Goal: Task Accomplishment & Management: Complete application form

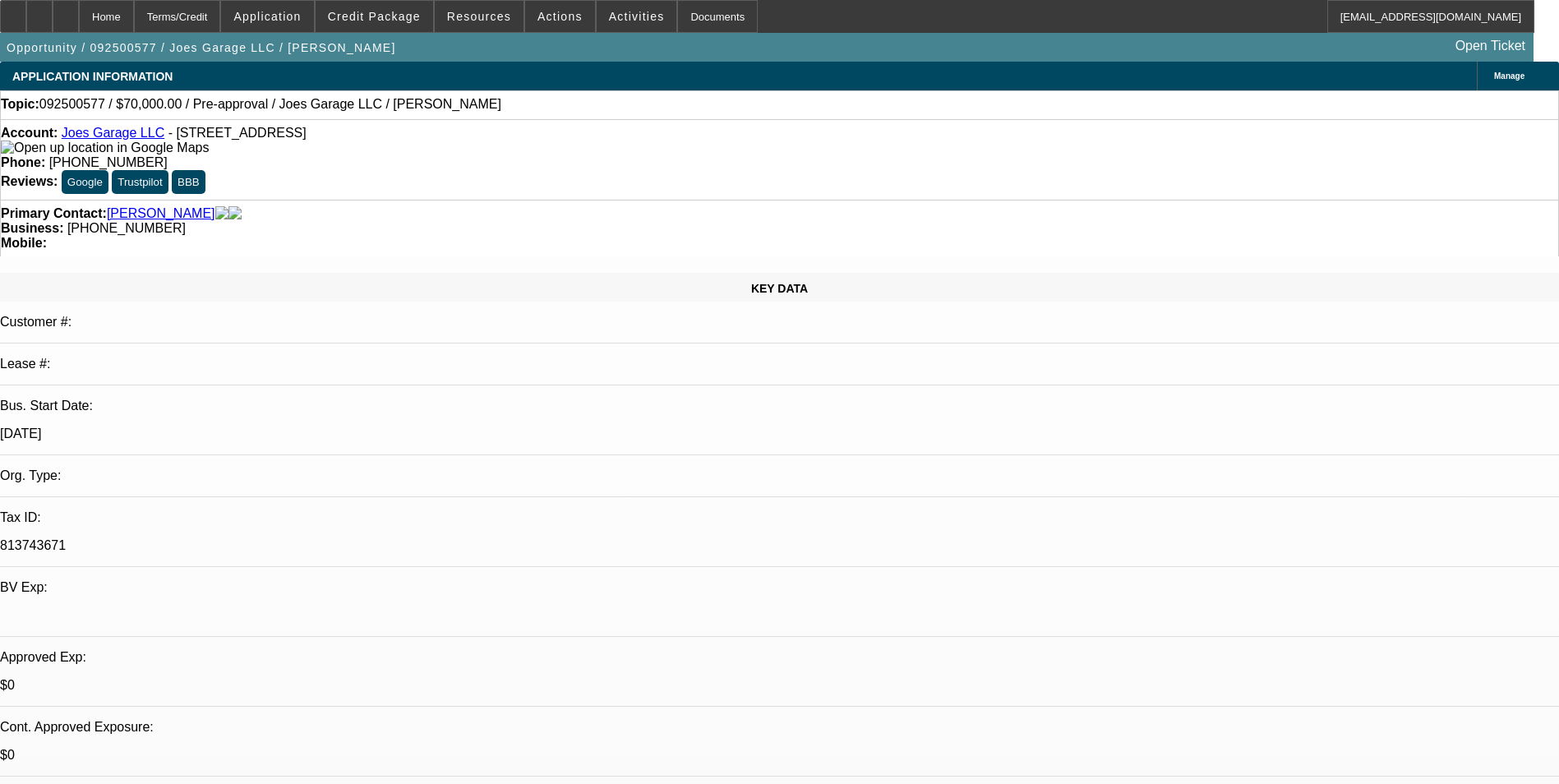
select select "0"
select select "2"
select select "0.1"
select select "4"
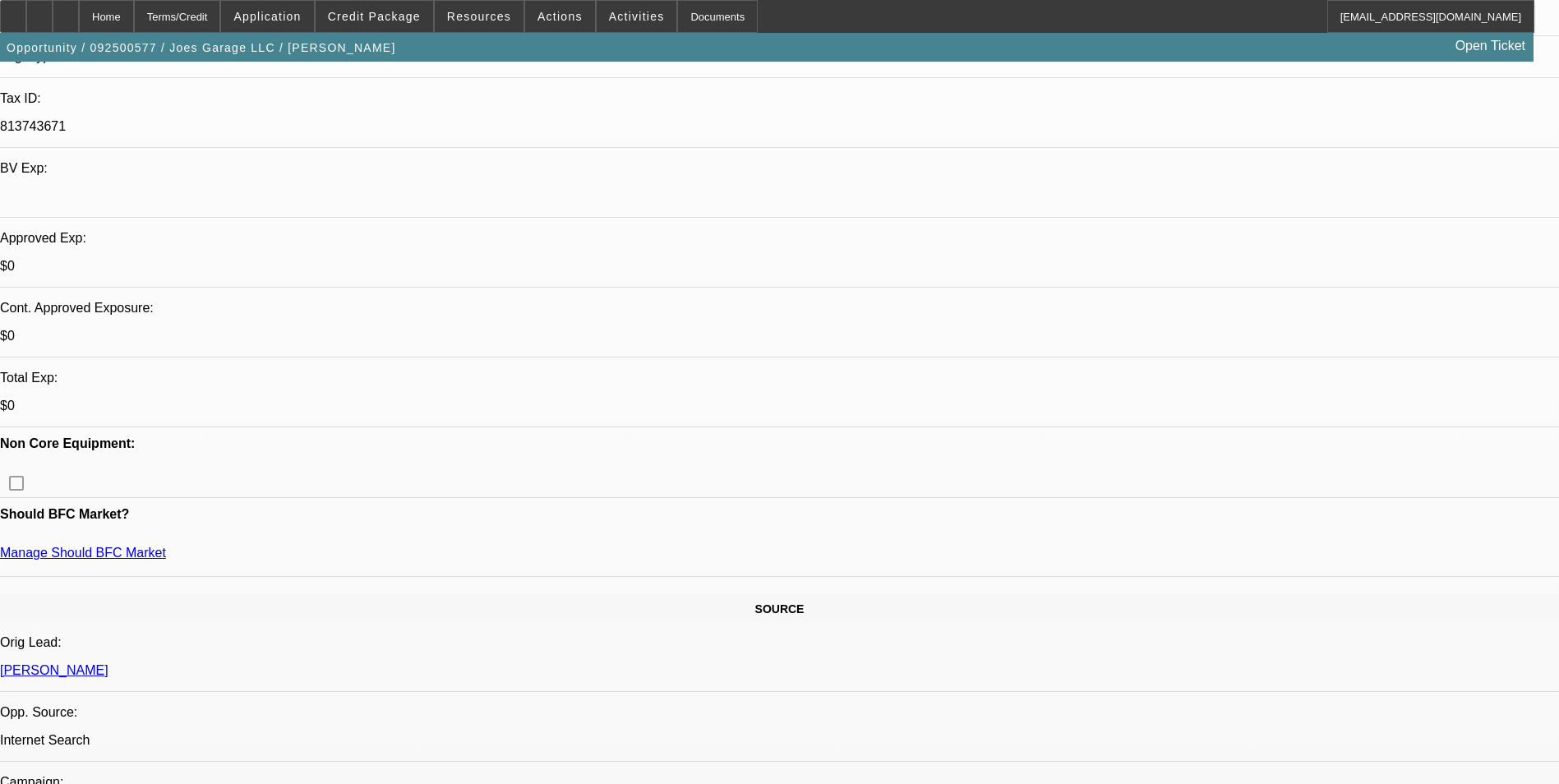
scroll to position [411, 0]
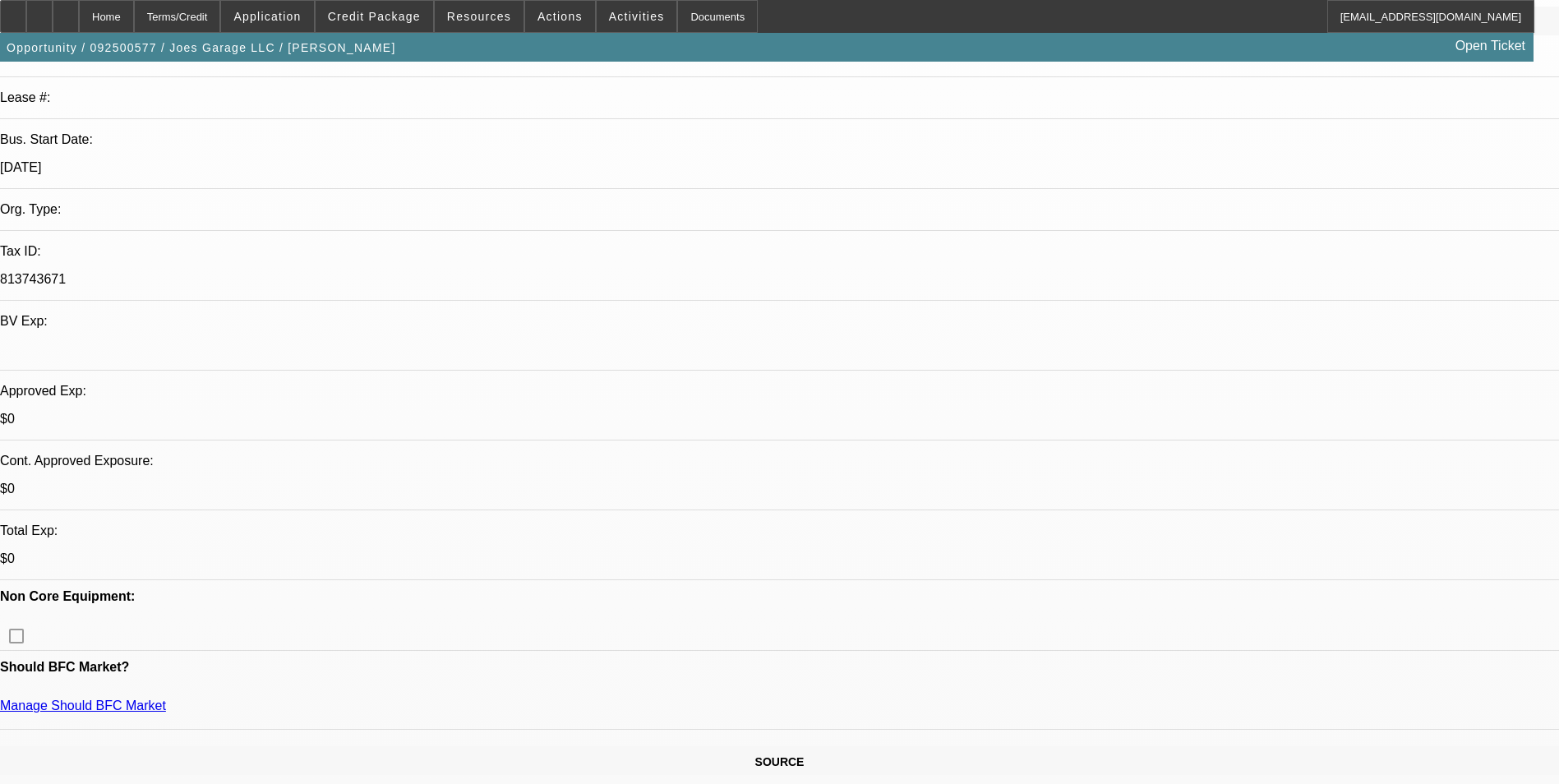
scroll to position [0, 0]
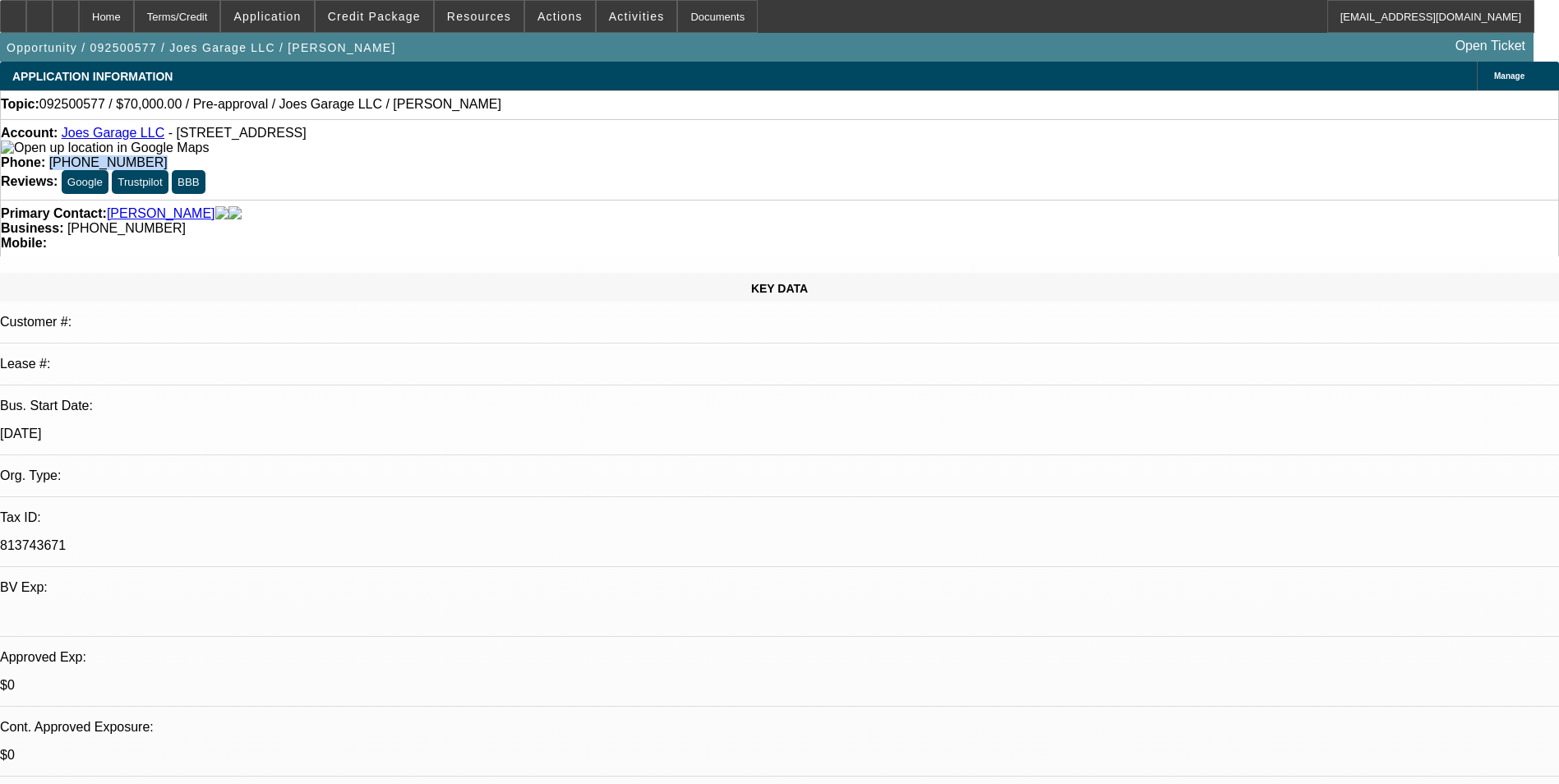
drag, startPoint x: 643, startPoint y: 136, endPoint x: 573, endPoint y: 142, distance: 70.3
click at [168, 156] on span "(859) 743-1270" at bounding box center [108, 162] width 118 height 14
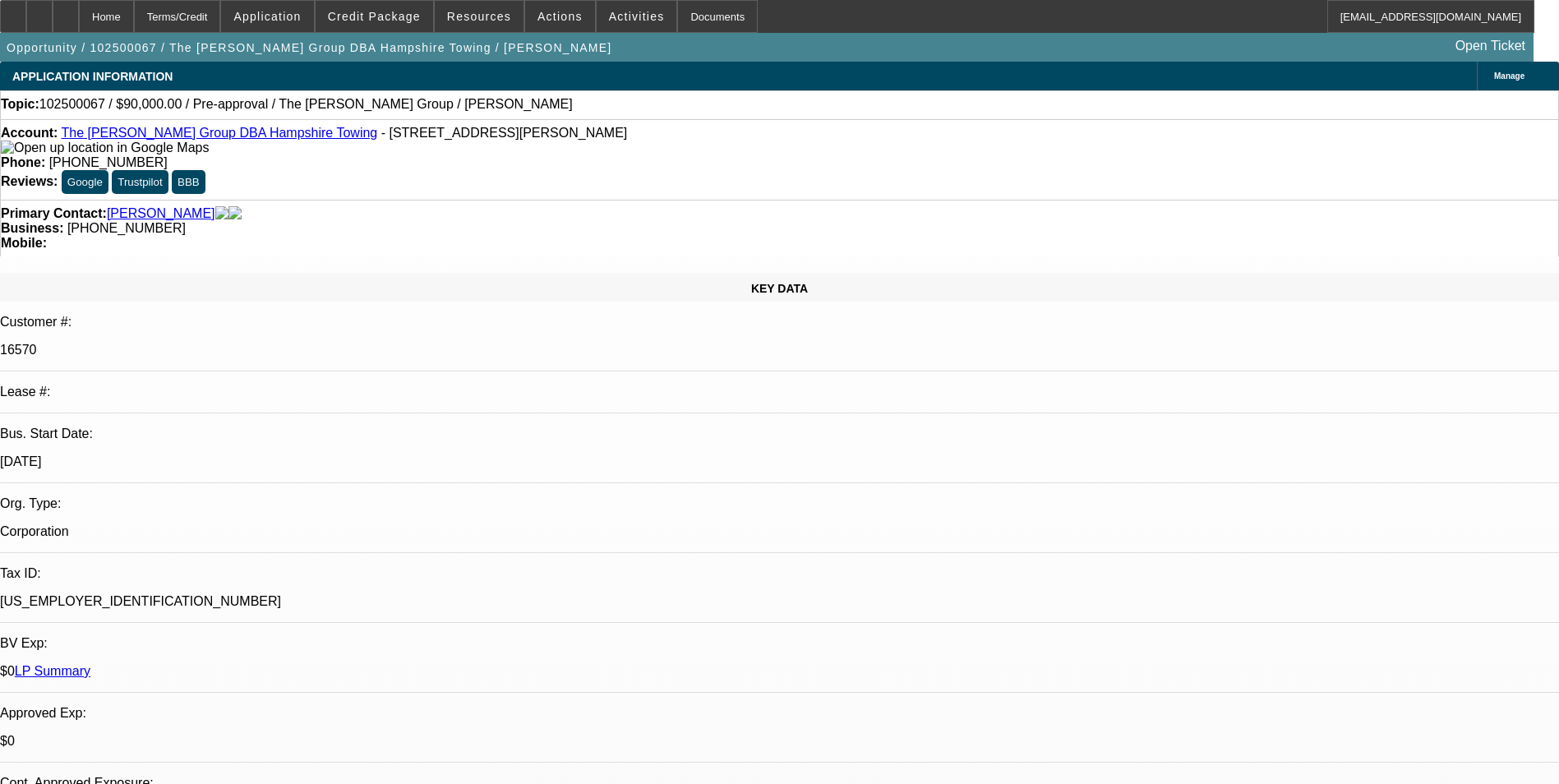
select select "0"
select select "2"
select select "0.1"
select select "4"
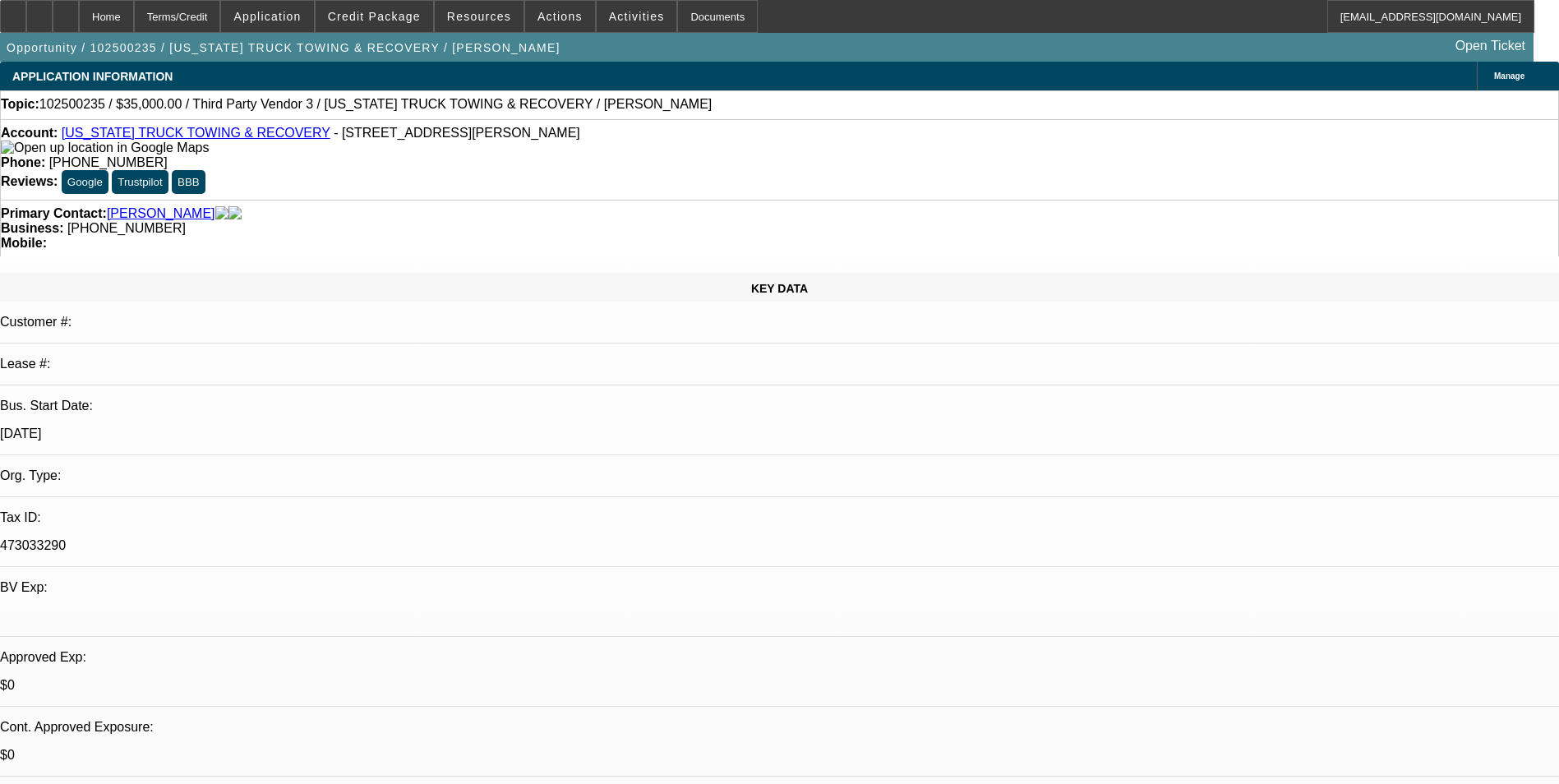
select select "0"
select select "2"
select select "0.1"
select select "4"
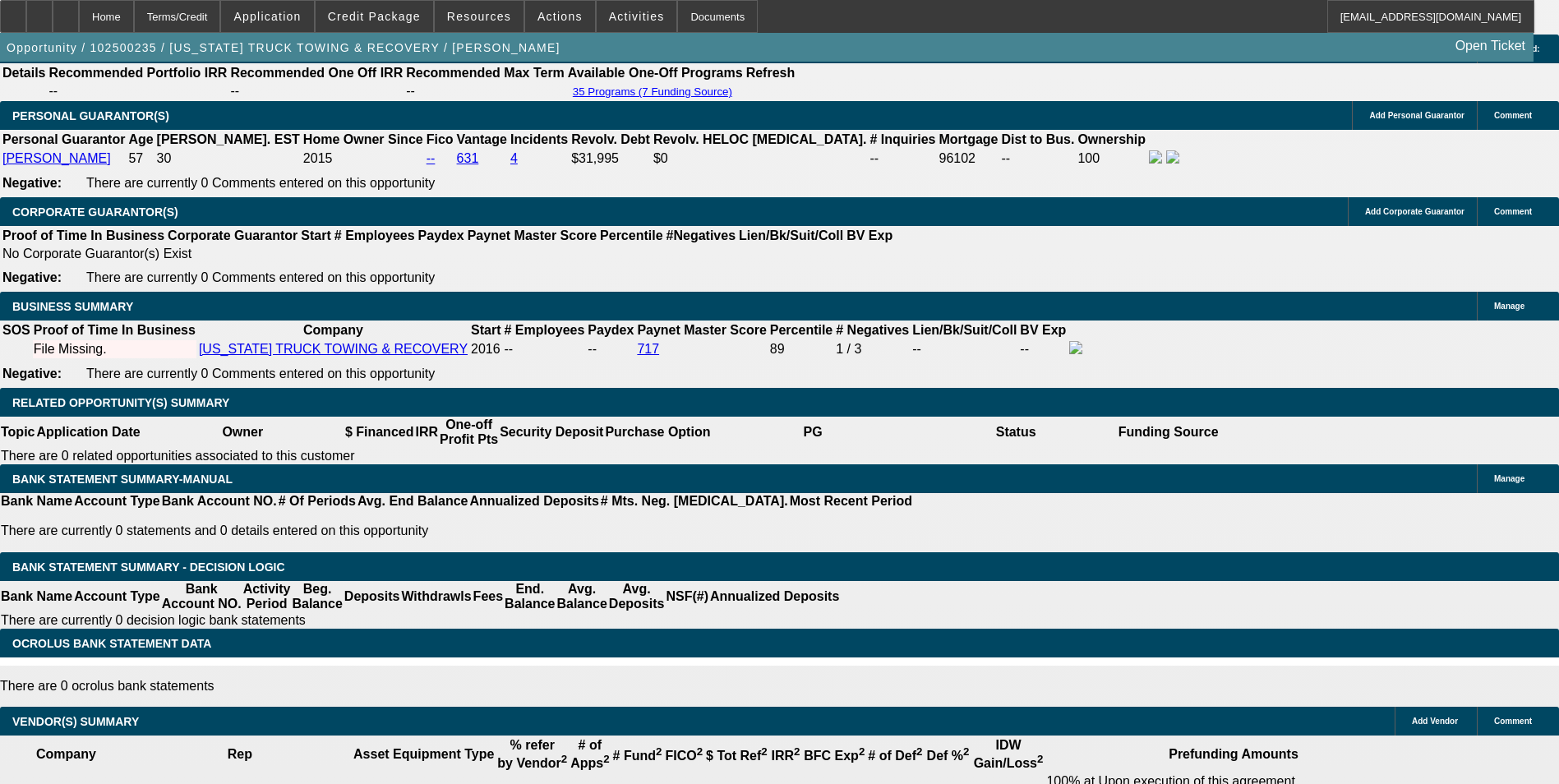
scroll to position [2383, 0]
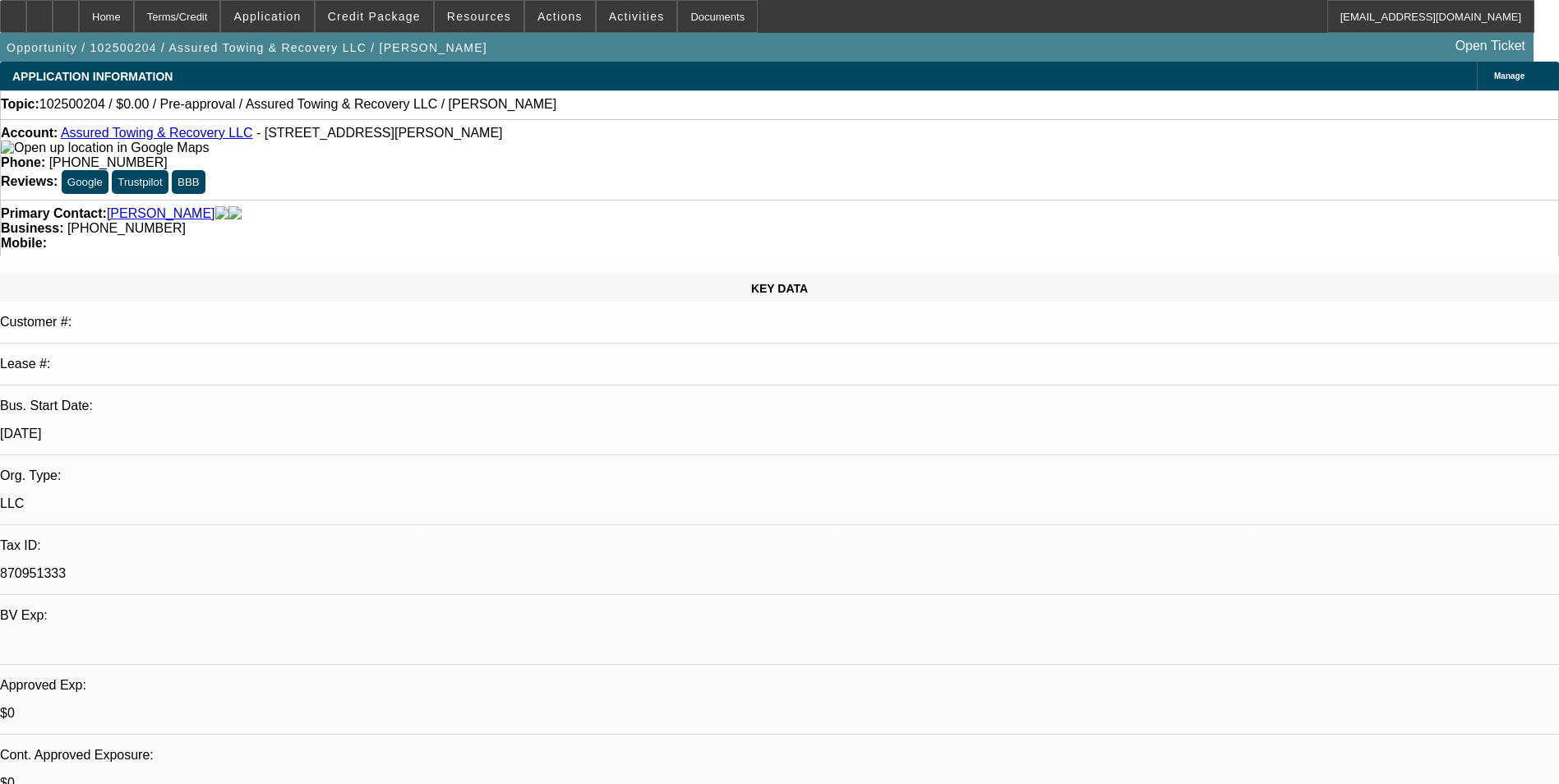
select select "0"
select select "2"
select select "0.1"
select select "4"
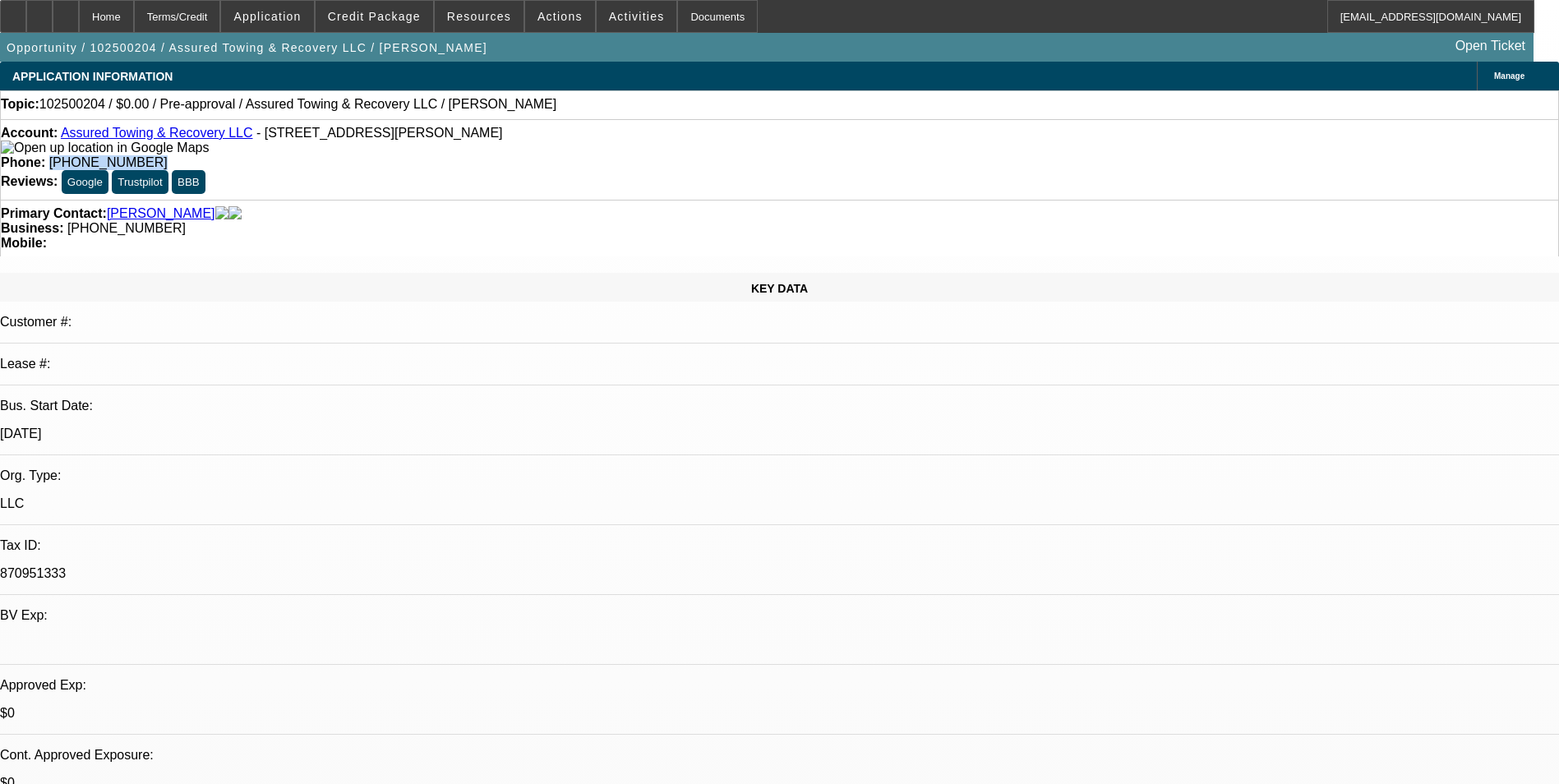
drag, startPoint x: 647, startPoint y: 132, endPoint x: 571, endPoint y: 139, distance: 76.3
click at [571, 156] on div "Phone: (772) 494-3696" at bounding box center [779, 163] width 1557 height 15
copy span "(772) 494-3696"
click at [537, 22] on span "Actions" at bounding box center [560, 17] width 46 height 13
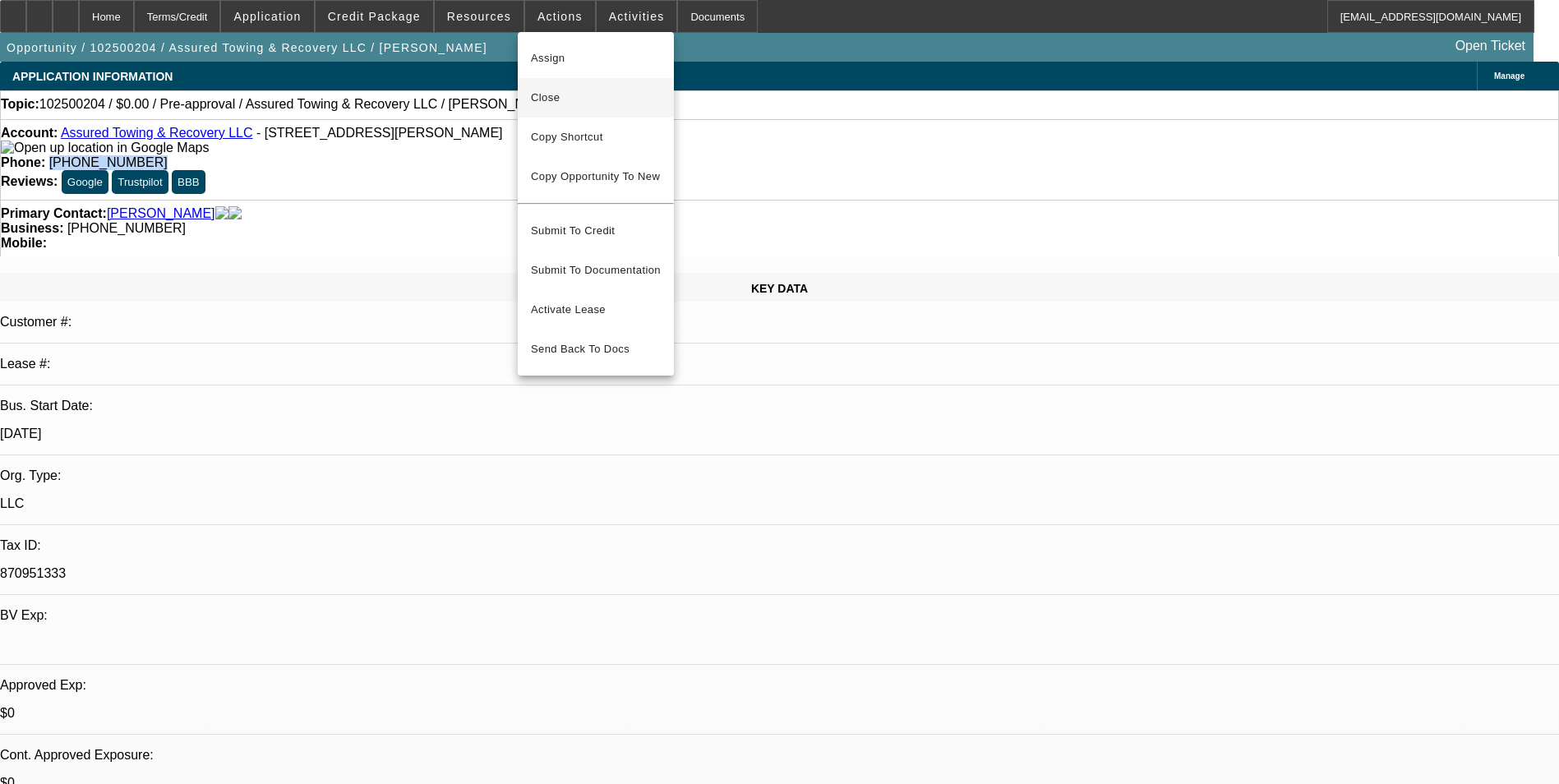
click at [563, 105] on span "Close" at bounding box center [595, 98] width 130 height 20
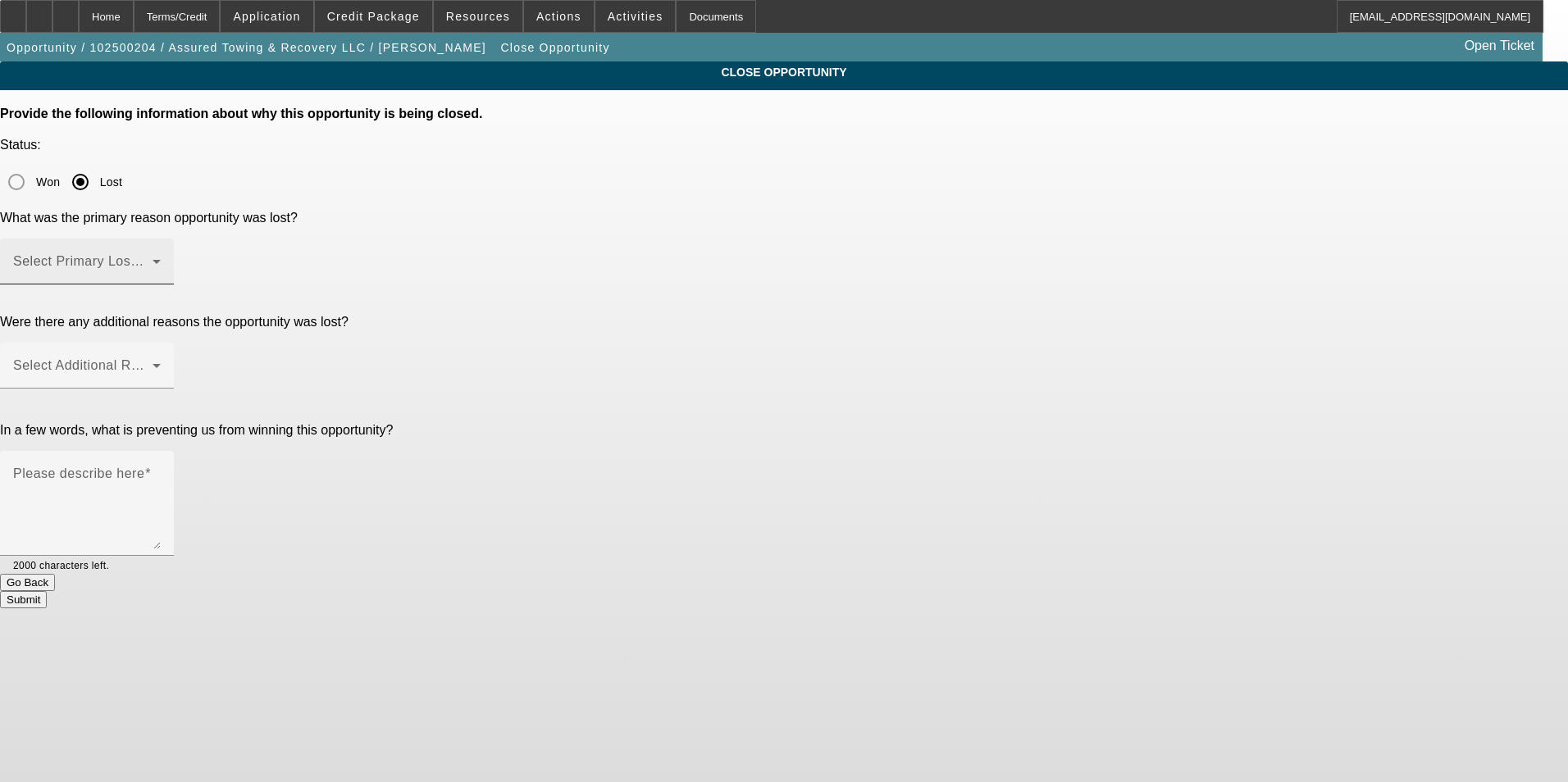
click at [161, 239] on div "Select Primary Lost Reason" at bounding box center [87, 262] width 148 height 46
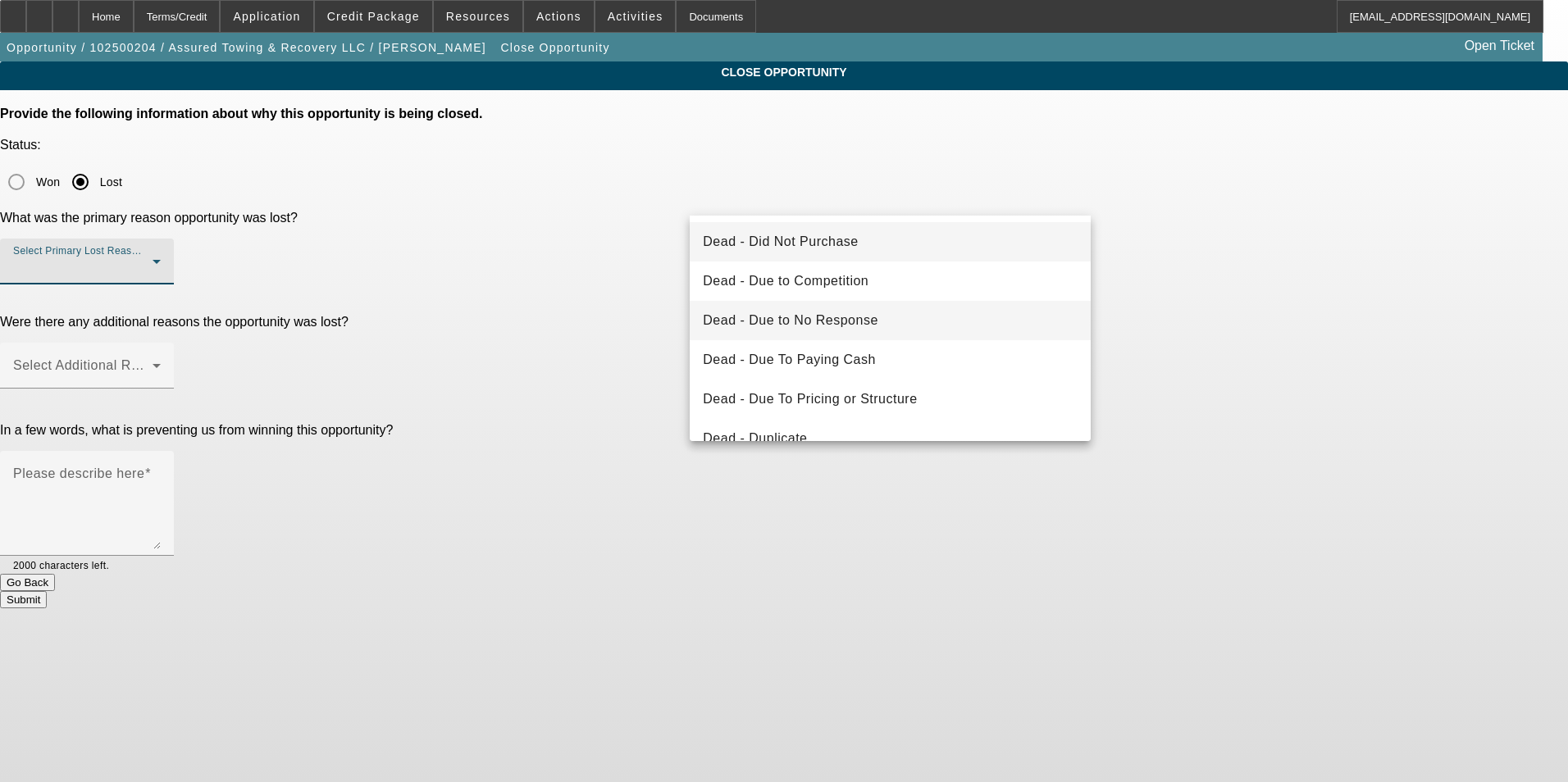
click at [864, 313] on span "Dead - Due to No Response" at bounding box center [791, 320] width 175 height 20
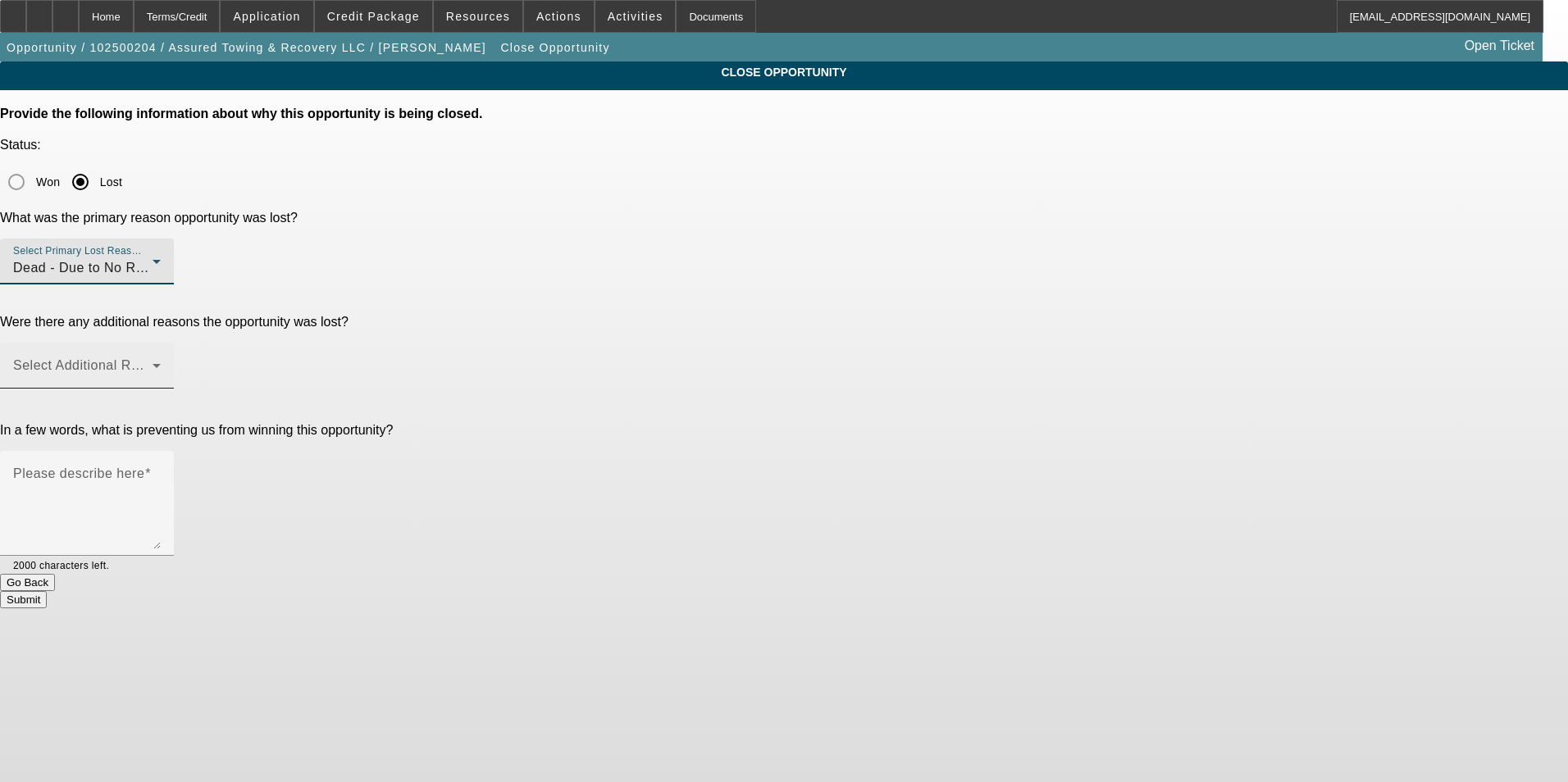
click at [153, 363] on span at bounding box center [83, 372] width 140 height 20
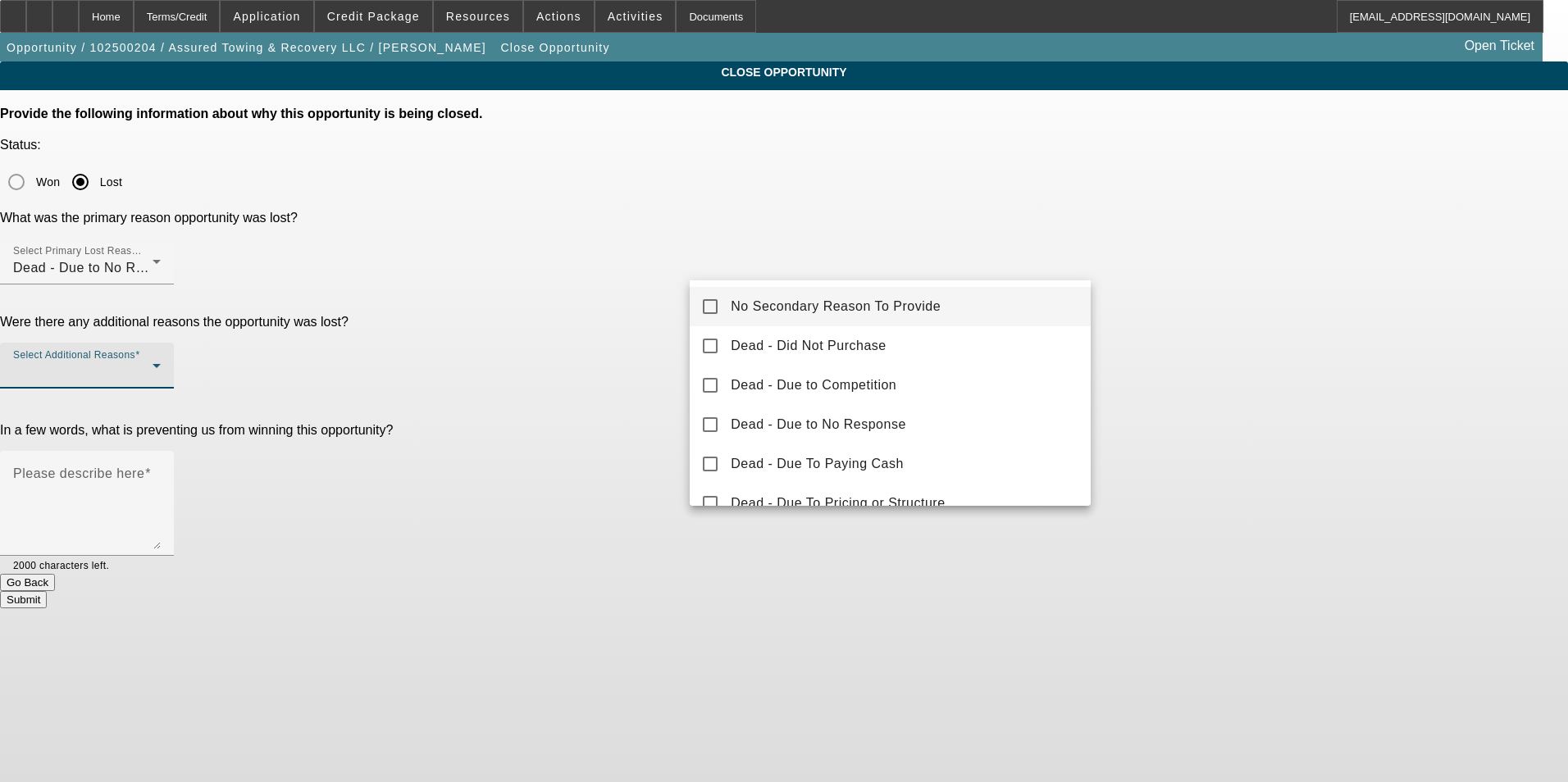
click at [893, 303] on span "No Secondary Reason To Provide" at bounding box center [836, 306] width 210 height 20
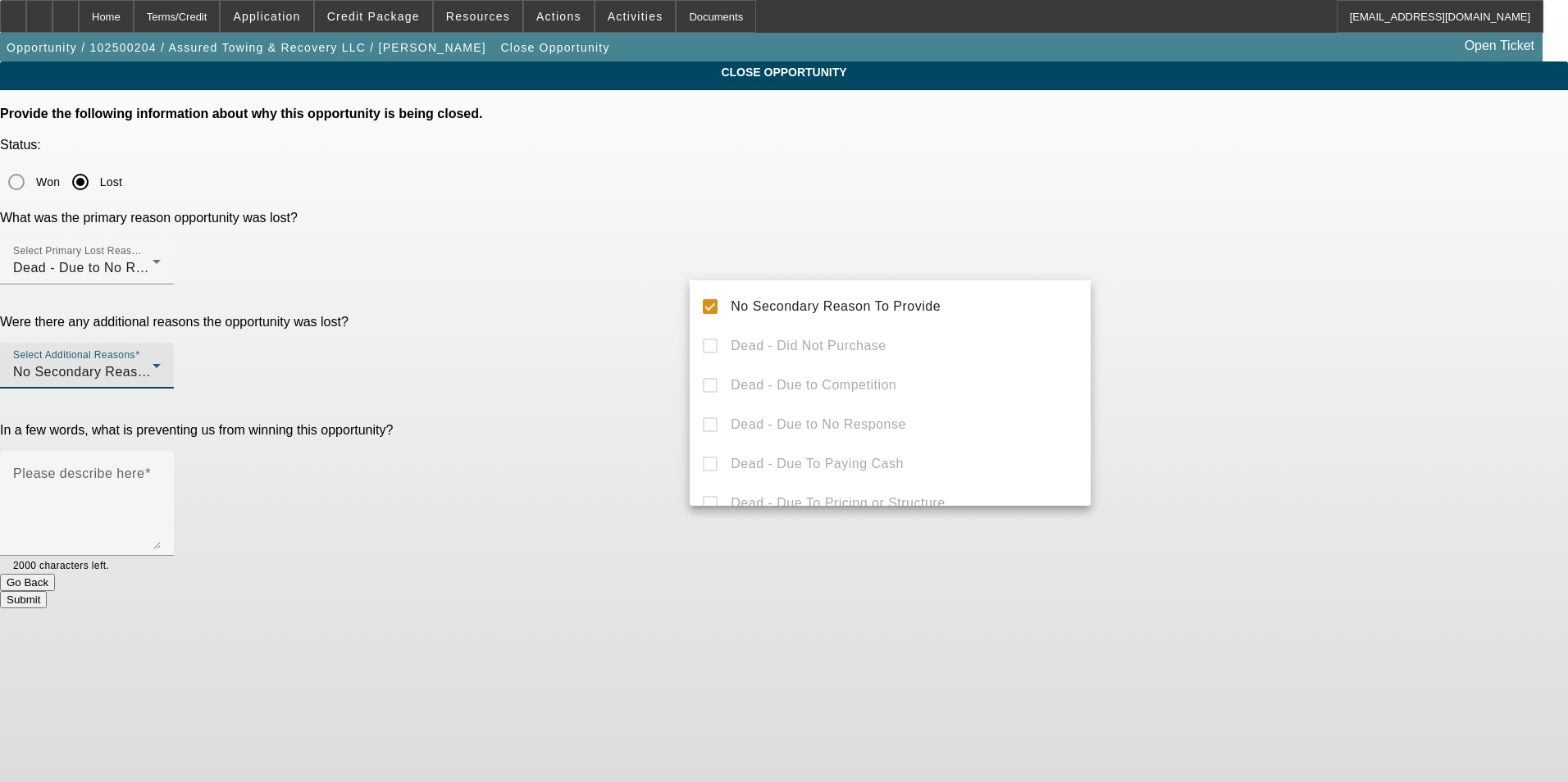
click at [1315, 367] on div at bounding box center [784, 391] width 1568 height 782
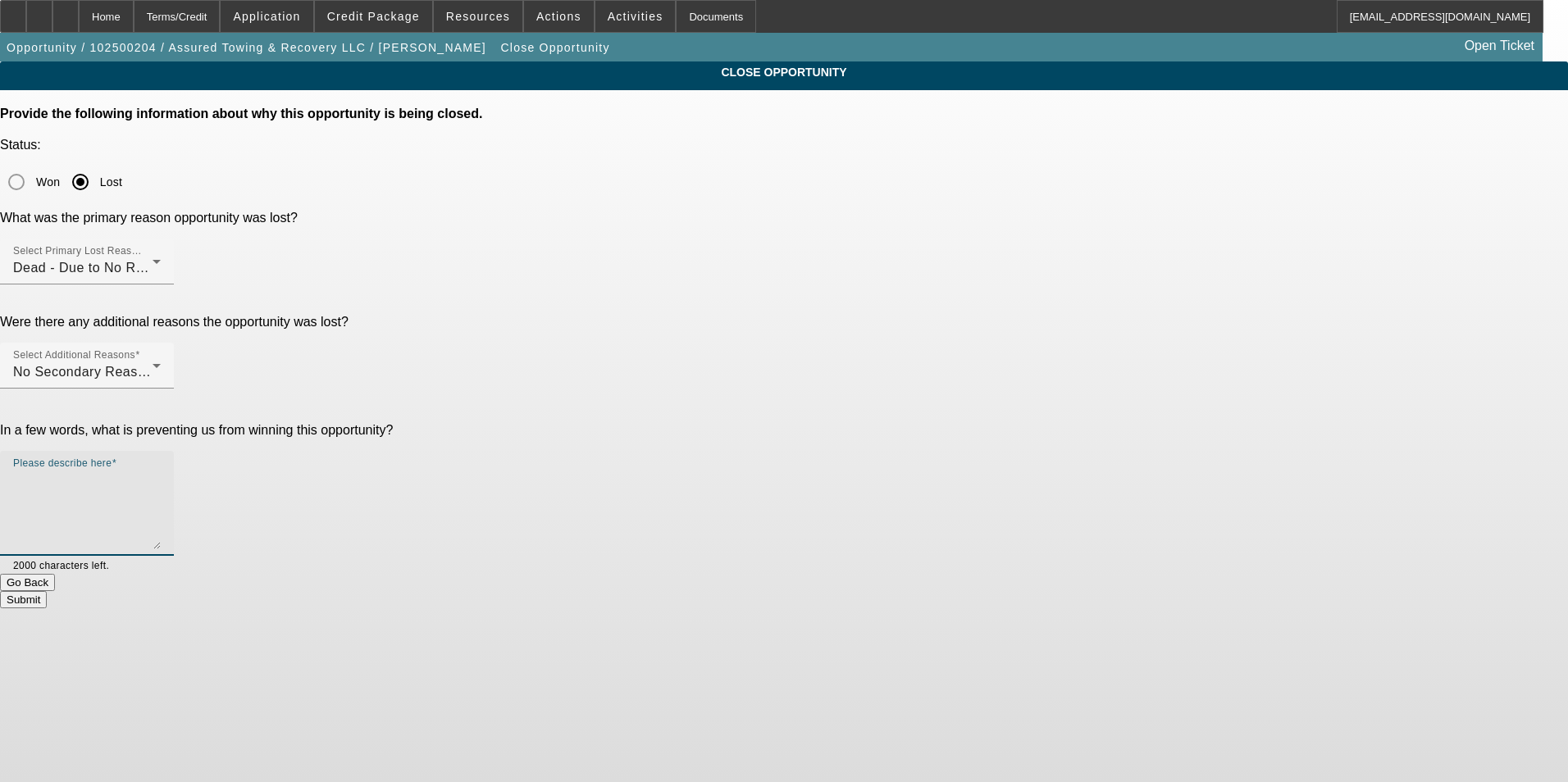
drag, startPoint x: 964, startPoint y: 351, endPoint x: 949, endPoint y: 344, distance: 16.6
click at [161, 471] on textarea "Please describe here" at bounding box center [87, 509] width 148 height 78
type textarea "N/A"
click at [47, 591] on button "Submit" at bounding box center [23, 600] width 47 height 17
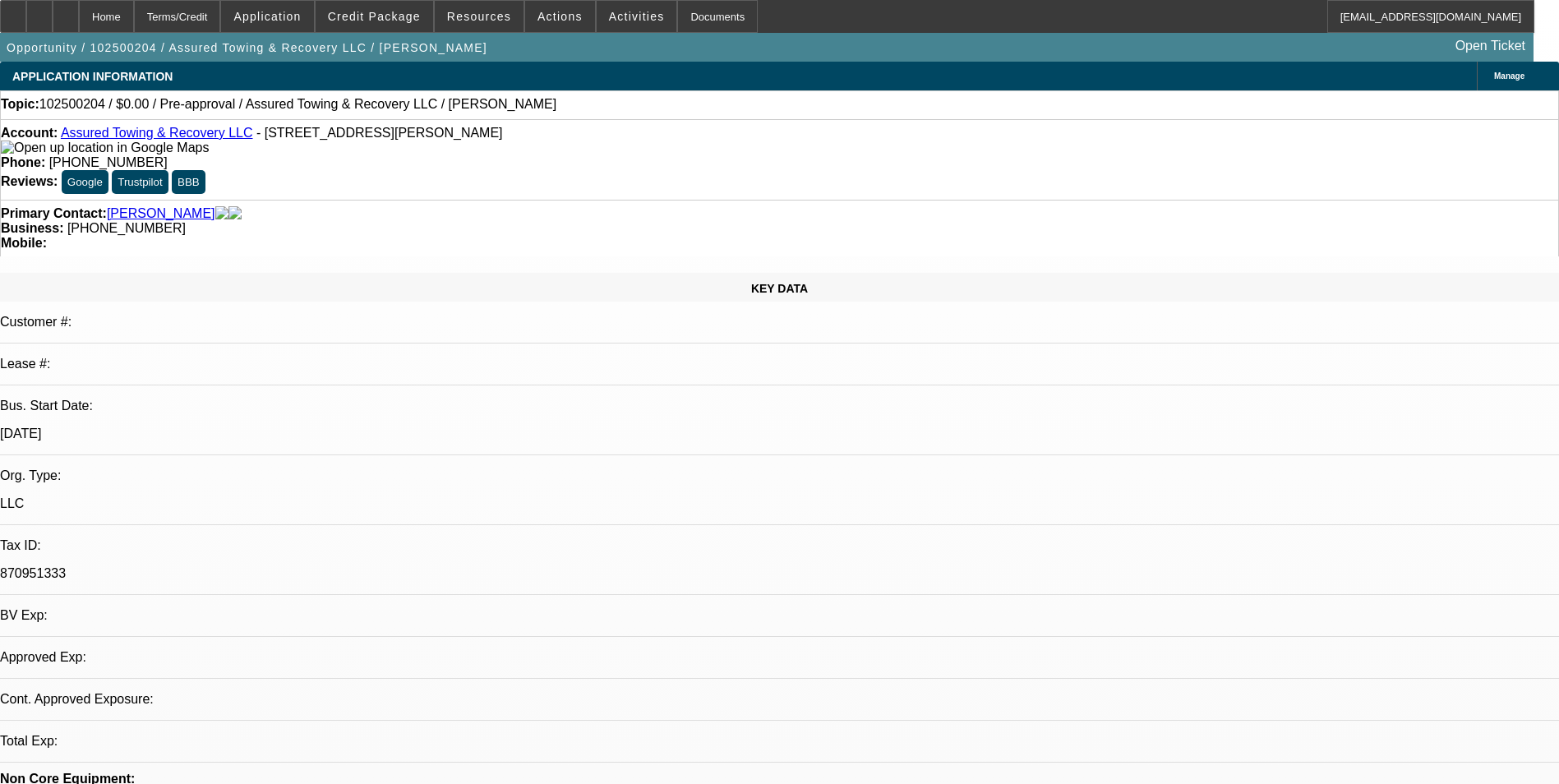
select select "0"
select select "2"
select select "0.1"
select select "4"
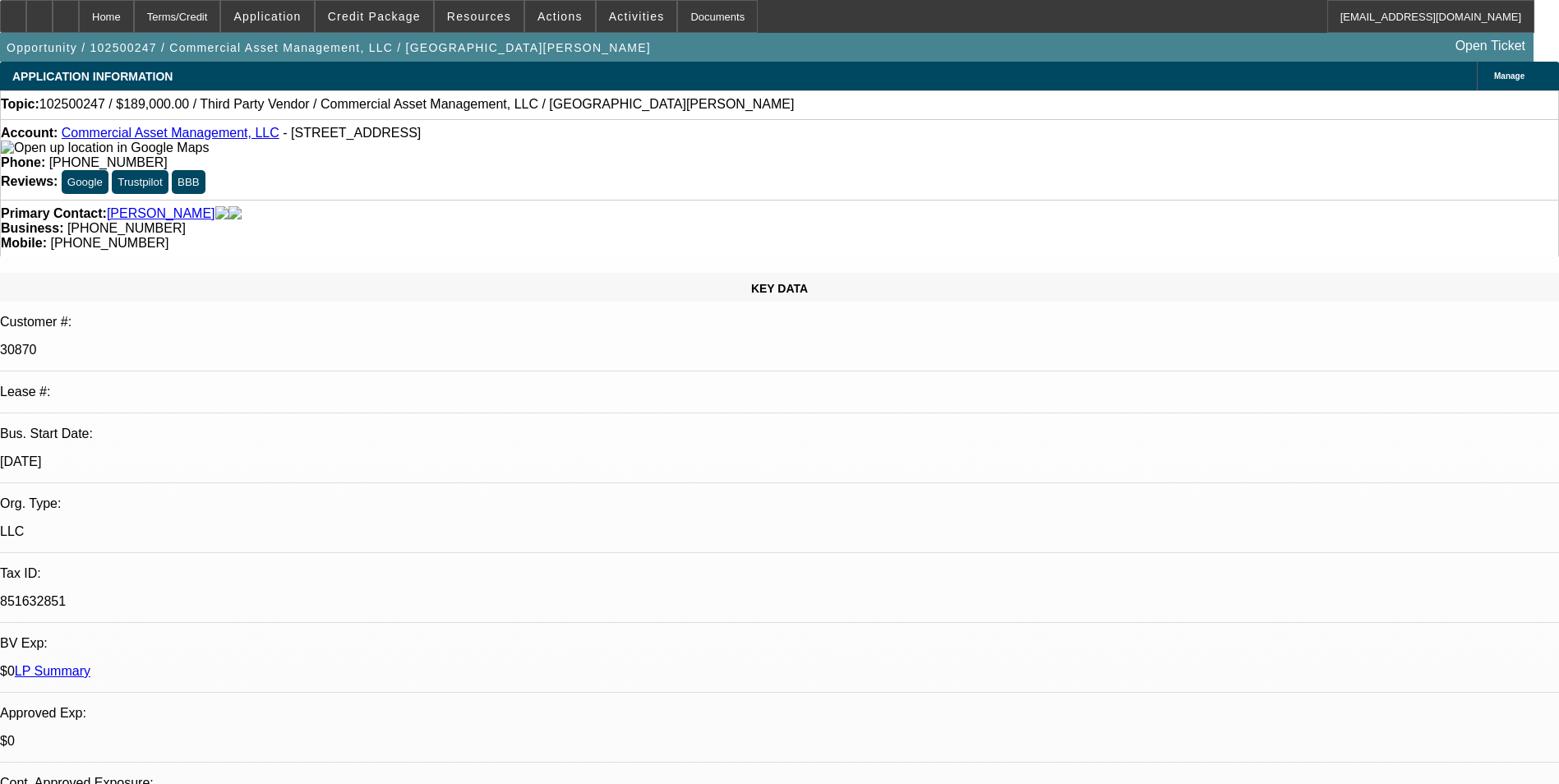
select select "0"
select select "2"
select select "0.1"
select select "4"
